Goal: Information Seeking & Learning: Learn about a topic

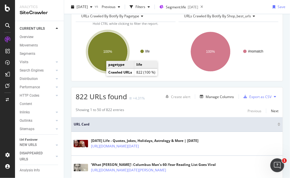
scroll to position [64, 0]
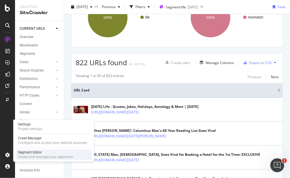
click at [44, 153] on div "Segment Editor" at bounding box center [45, 152] width 55 height 5
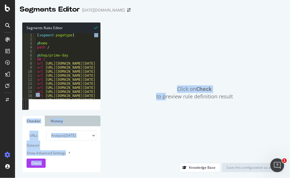
drag, startPoint x: 98, startPoint y: 97, endPoint x: 148, endPoint y: 109, distance: 51.6
click at [166, 117] on div "Segments Rules Editor 1 2 3 4 5 6 7 8 9 10 11 12 13 14 15 16 17 18 19 [ segment…" at bounding box center [152, 97] width 275 height 161
click at [88, 107] on div "1 2 3 4 5 6 7 8 9 10 11 12 13 14 15 16 17 18 19 [ segment : pagetype ] @ home p…" at bounding box center [61, 71] width 78 height 76
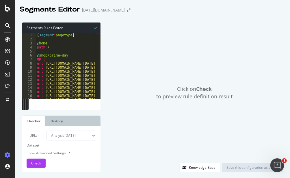
drag, startPoint x: 26, startPoint y: 105, endPoint x: 45, endPoint y: 117, distance: 23.2
click at [57, 125] on div "Segments Rules Editor 1 2 3 4 5 6 7 8 9 10 11 12 13 14 15 16 17 18 19 [ segment…" at bounding box center [61, 97] width 78 height 150
drag, startPoint x: 23, startPoint y: 102, endPoint x: 12, endPoint y: 98, distance: 11.5
click at [12, 98] on div "Segments Editor [DATE][DOMAIN_NAME] Segments Rules Editor 1 2 3 4 5 6 7 8 9 10 …" at bounding box center [145, 89] width 290 height 178
click at [101, 33] on div "Click on Check to preview rule definition result Knowledge Base Save this confi…" at bounding box center [191, 97] width 182 height 150
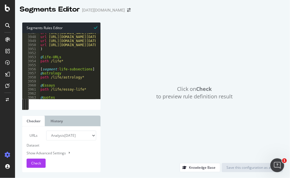
scroll to position [9380, 0]
drag, startPoint x: 62, startPoint y: 61, endPoint x: 36, endPoint y: 57, distance: 26.0
click at [36, 57] on div "path /life* 3947 3948 3949 3950 3951 3952 3953 3954 3955 3956 3957 3958 3959 39…" at bounding box center [61, 66] width 78 height 66
click at [71, 74] on div "url [URL][DOMAIN_NAME][DATE] url [URL][DOMAIN_NAME][DATE] url [URL][DOMAIN_NAME…" at bounding box center [148, 65] width 219 height 69
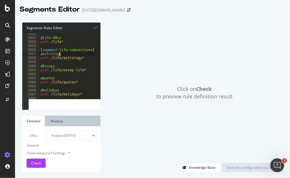
scroll to position [9389, 0]
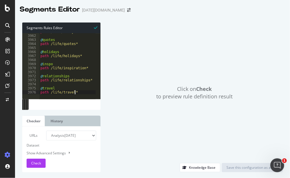
click at [76, 92] on div "path /life/essay-life* @ quotes path /life/quotes* @ holidays path /life/holida…" at bounding box center [148, 64] width 219 height 69
type textarea "path /life/travel*"
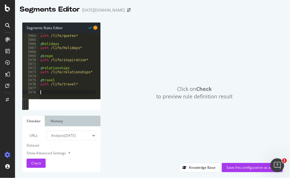
paste textarea "path /life*"
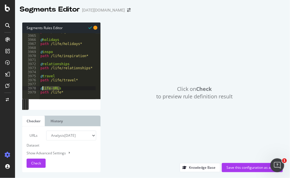
drag, startPoint x: 61, startPoint y: 88, endPoint x: 43, endPoint y: 87, distance: 17.9
click at [43, 87] on div "path /life/quotes* @ holidays path /life/holidays* @ inspo path /life/inspirati…" at bounding box center [148, 64] width 219 height 69
click at [70, 91] on div "path /life/quotes* @ holidays path /life/holidays* @ inspo path /life/inspirati…" at bounding box center [148, 64] width 219 height 69
drag, startPoint x: 55, startPoint y: 88, endPoint x: 44, endPoint y: 88, distance: 11.3
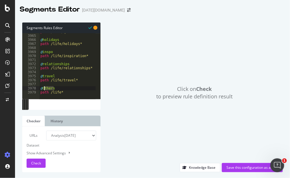
click at [44, 88] on div "path /life/quotes* @ holidays path /life/holidays* @ inspo path /life/inspirati…" at bounding box center [148, 64] width 219 height 69
type textarea "@Others"
click at [120, 104] on div "Click on Check to preview rule definition result" at bounding box center [194, 92] width 176 height 140
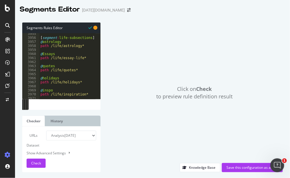
scroll to position [0, 0]
click at [45, 52] on div "[ segment : life-subsections ] @ astrology path /life/astrology* @ Essays path …" at bounding box center [148, 66] width 219 height 69
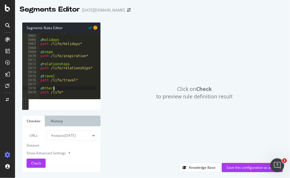
click at [55, 87] on div "path /life/quotes* @ holidays path /life/holidays* @ inspo path /life/inspirati…" at bounding box center [148, 64] width 219 height 69
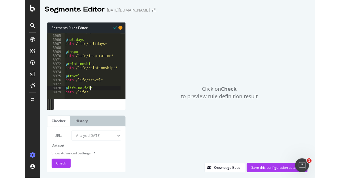
scroll to position [0, 2]
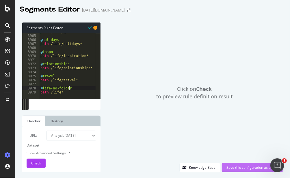
type textarea "@life-no-folder"
click at [238, 169] on div "Save this configuration as active" at bounding box center [252, 167] width 52 height 5
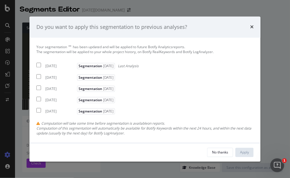
click at [37, 63] on input "modal" at bounding box center [38, 65] width 5 height 5
checkbox input "true"
click at [245, 153] on div "Apply" at bounding box center [244, 152] width 9 height 5
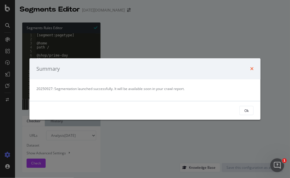
click at [251, 69] on icon "times" at bounding box center [251, 68] width 3 height 5
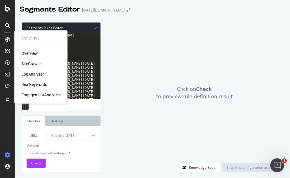
click at [35, 63] on div "SiteCrawler" at bounding box center [31, 64] width 20 height 6
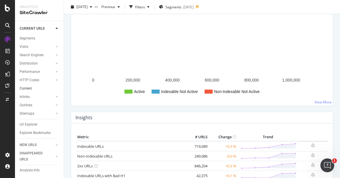
scroll to position [21, 0]
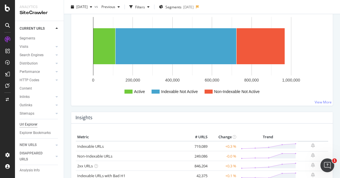
click at [32, 122] on div "Url Explorer" at bounding box center [29, 125] width 18 height 6
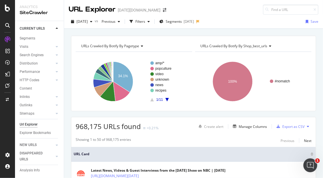
drag, startPoint x: 145, startPoint y: 35, endPoint x: 146, endPoint y: 39, distance: 3.8
click at [145, 36] on div "URLs Crawled By Botify By pagetype Chart (by Value) Table Expand Export as CSV …" at bounding box center [193, 74] width 245 height 76
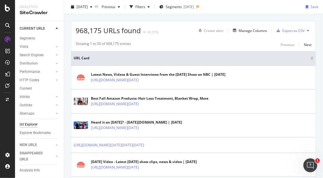
scroll to position [192, 0]
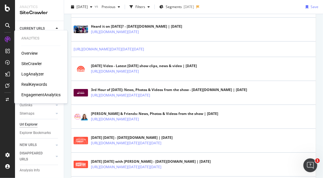
click at [37, 74] on div "LogAnalyzer" at bounding box center [32, 74] width 22 height 6
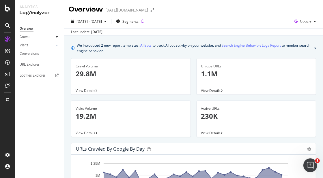
click at [55, 37] on div at bounding box center [57, 37] width 6 height 6
click at [36, 66] on div "HTTP Codes" at bounding box center [32, 68] width 20 height 6
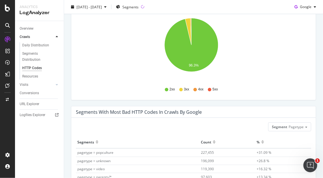
scroll to position [96, 0]
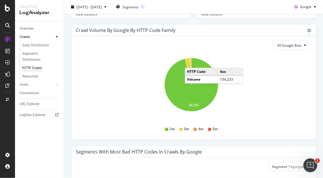
click at [190, 62] on icon "A chart." at bounding box center [190, 71] width 1 height 27
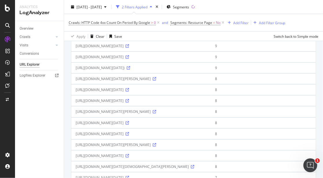
scroll to position [288, 0]
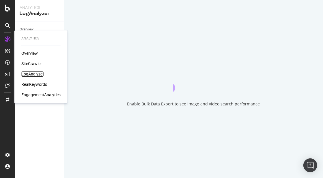
click at [38, 73] on div "LogAnalyzer" at bounding box center [32, 74] width 22 height 6
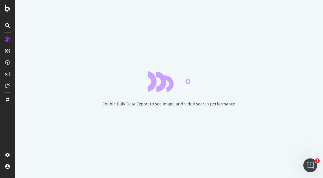
click at [40, 7] on div "Enable Bulk Data Export to see image and video search performance" at bounding box center [169, 89] width 308 height 178
click at [20, 25] on div "Enable Bulk Data Export to see image and video search performance" at bounding box center [169, 89] width 308 height 178
